Goal: Information Seeking & Learning: Learn about a topic

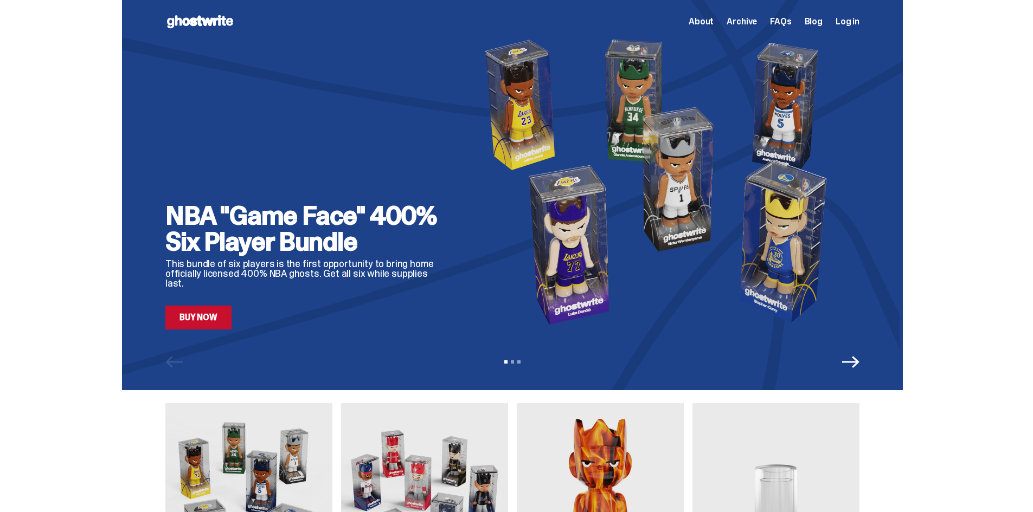
click at [170, 346] on div "NBA "Game Face" 400% Six Player Bundle This bundle of six players is the first …" at bounding box center [512, 195] width 781 height 390
click at [187, 334] on div "NBA "Game Face" 400% Six Player Bundle This bundle of six players is the first …" at bounding box center [512, 195] width 781 height 390
click at [198, 326] on link "Buy Now" at bounding box center [198, 318] width 66 height 24
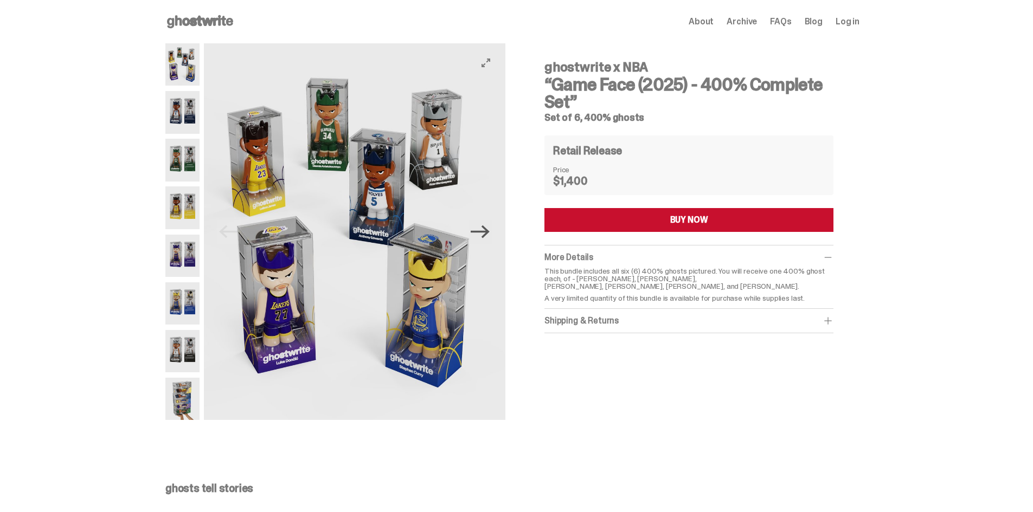
click at [490, 233] on icon "Next" at bounding box center [480, 231] width 19 height 19
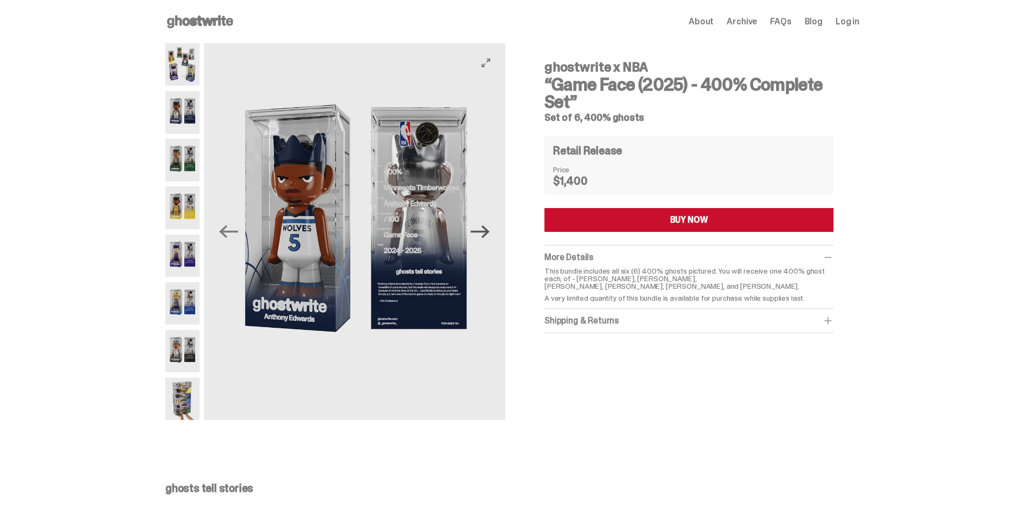
click at [490, 233] on icon "Next" at bounding box center [480, 231] width 19 height 19
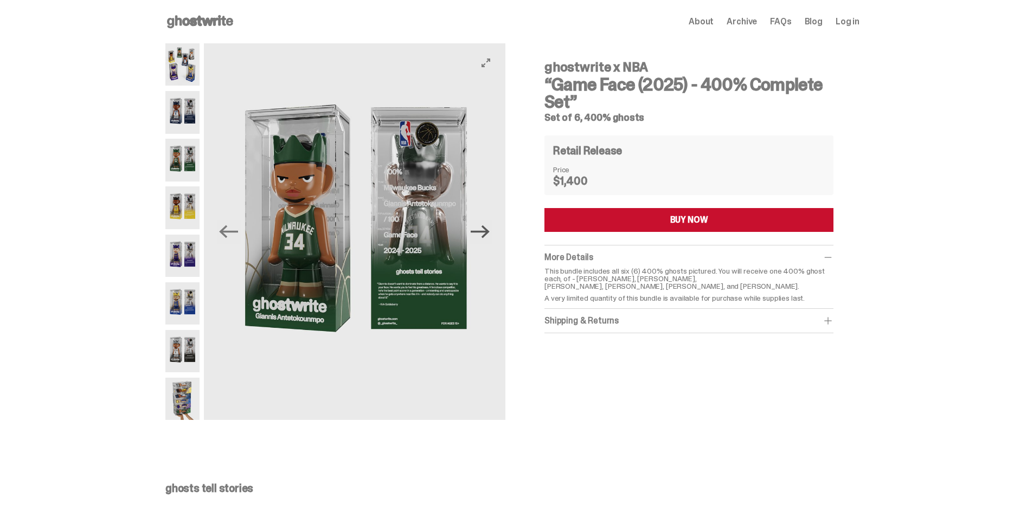
click at [490, 233] on icon "Next" at bounding box center [480, 231] width 19 height 19
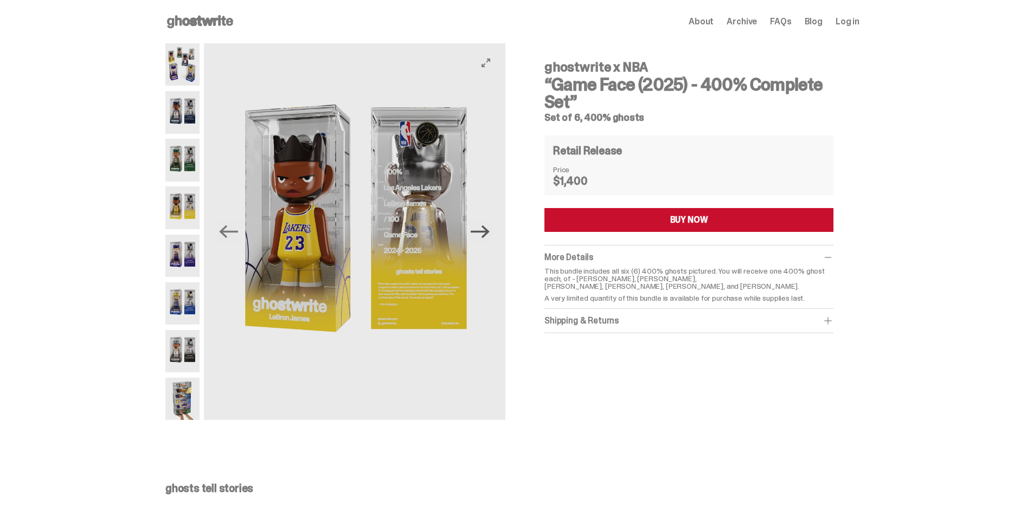
click at [490, 233] on icon "Next" at bounding box center [480, 231] width 19 height 19
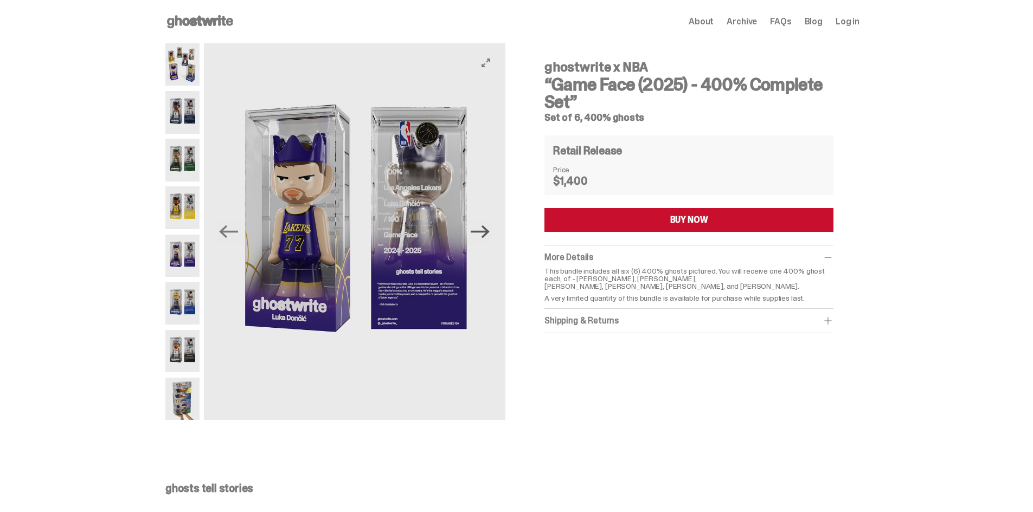
click at [490, 233] on icon "Next" at bounding box center [480, 231] width 19 height 19
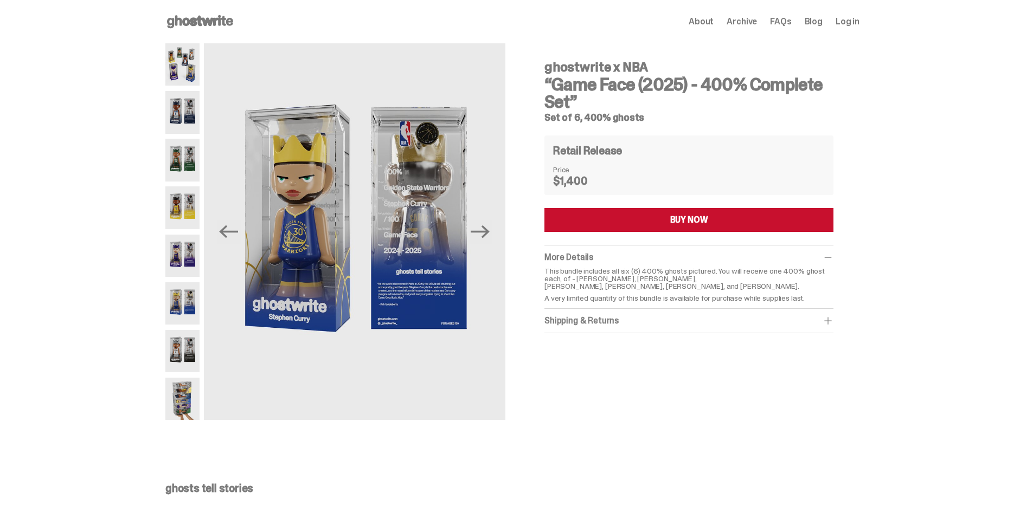
click at [753, 19] on span "Archive" at bounding box center [742, 21] width 30 height 9
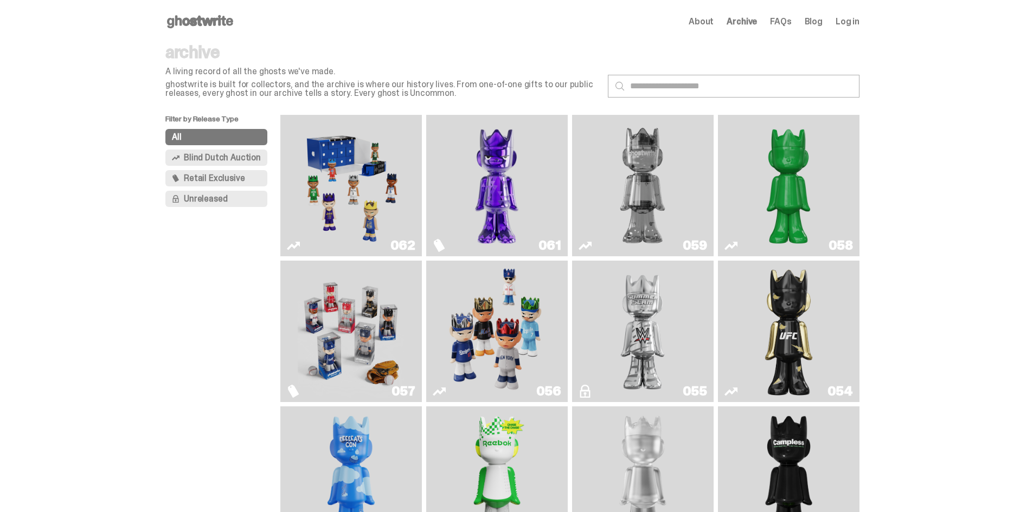
click at [652, 183] on img "Two" at bounding box center [642, 185] width 106 height 133
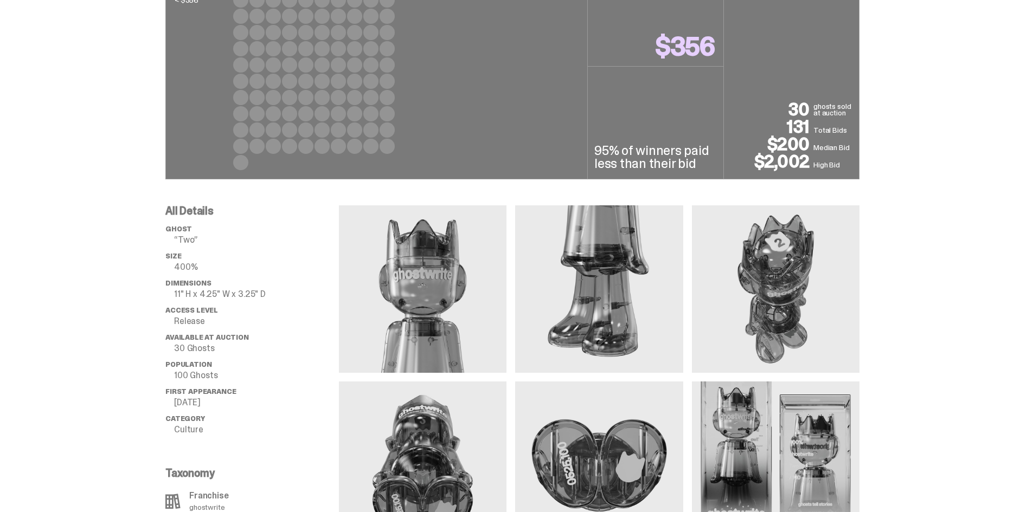
scroll to position [903, 0]
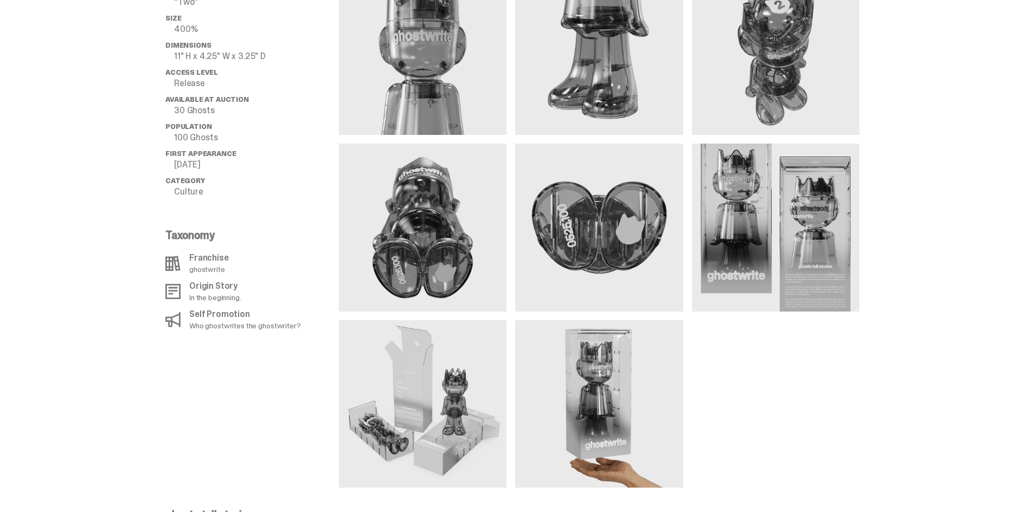
scroll to position [780, 0]
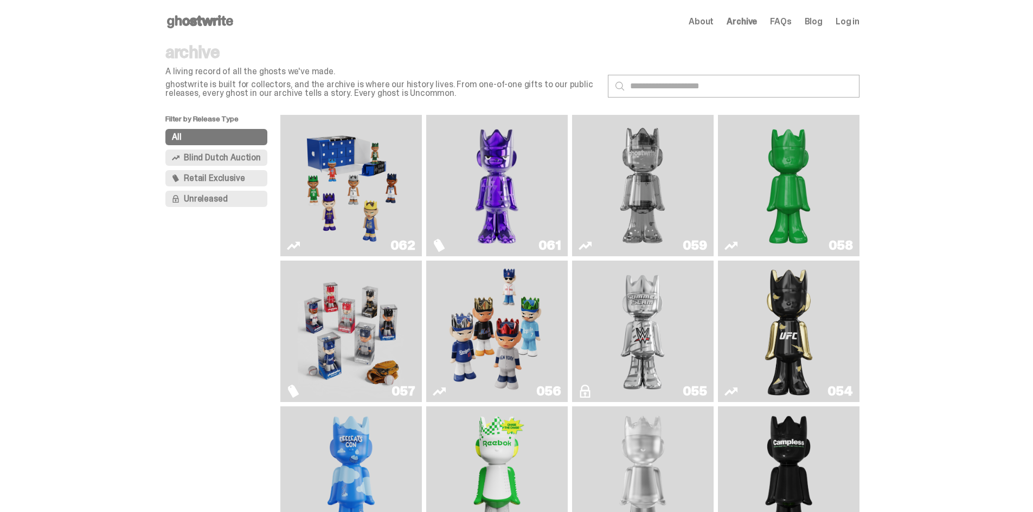
click at [772, 181] on img "Schrödinger's ghost: Sunday Green" at bounding box center [788, 185] width 106 height 133
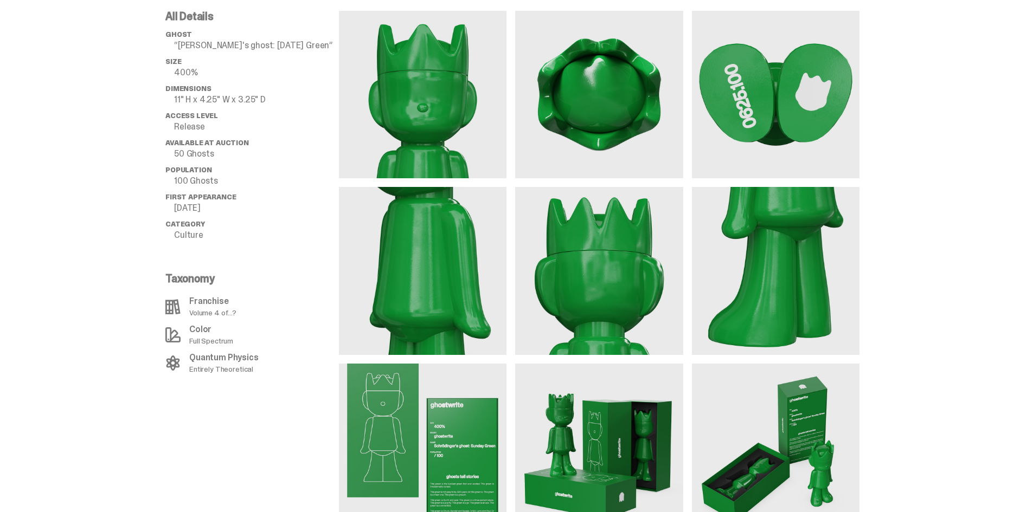
scroll to position [942, 0]
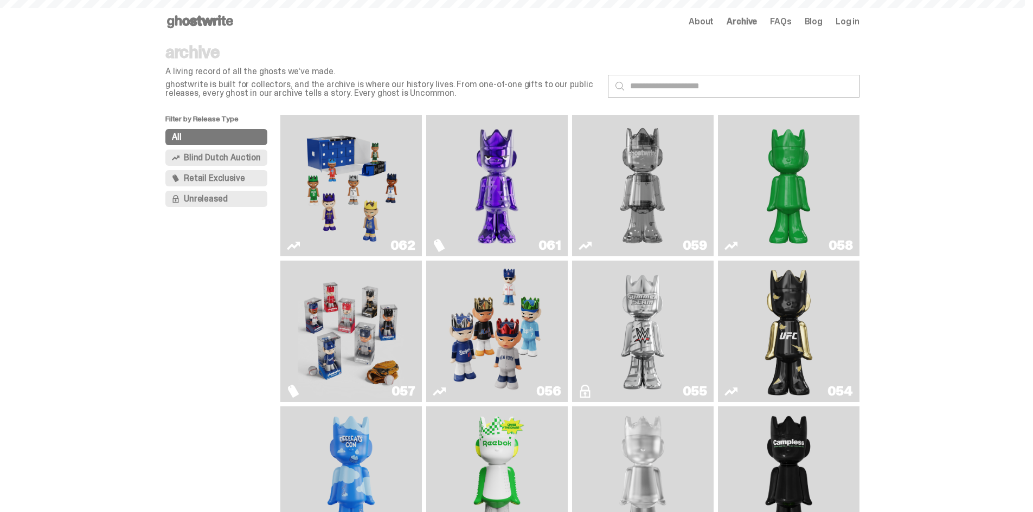
click at [599, 181] on img "Two" at bounding box center [642, 185] width 106 height 133
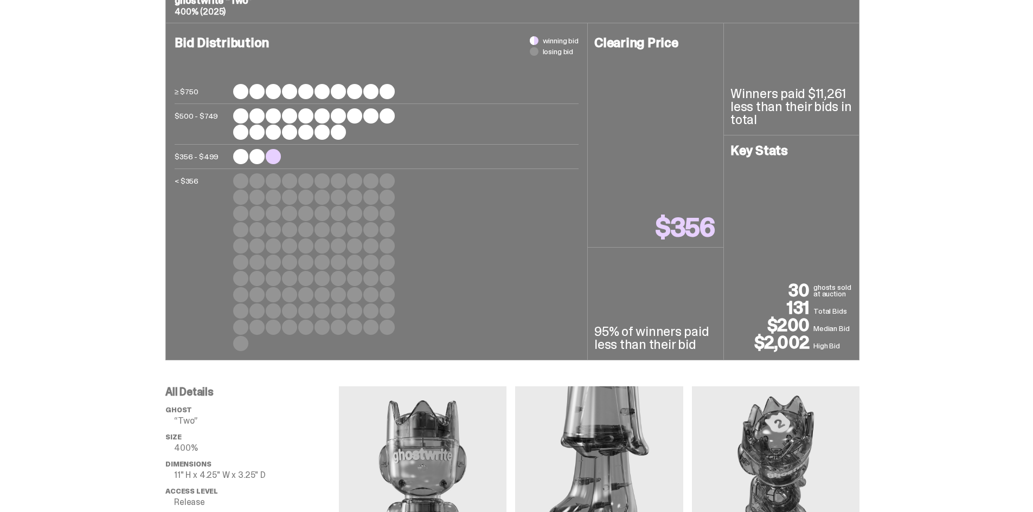
scroll to position [632, 0]
